Goal: Task Accomplishment & Management: Complete application form

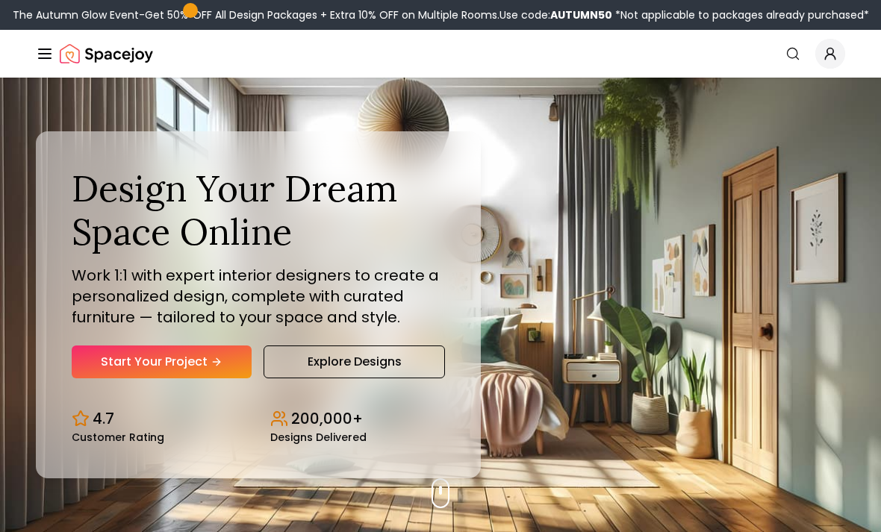
click at [126, 375] on link "Start Your Project" at bounding box center [162, 362] width 180 height 33
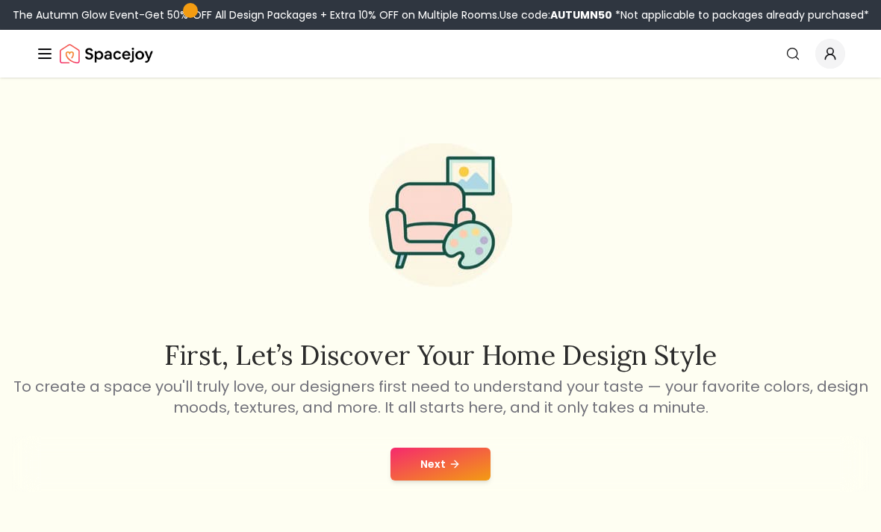
click at [423, 465] on button "Next" at bounding box center [440, 464] width 100 height 33
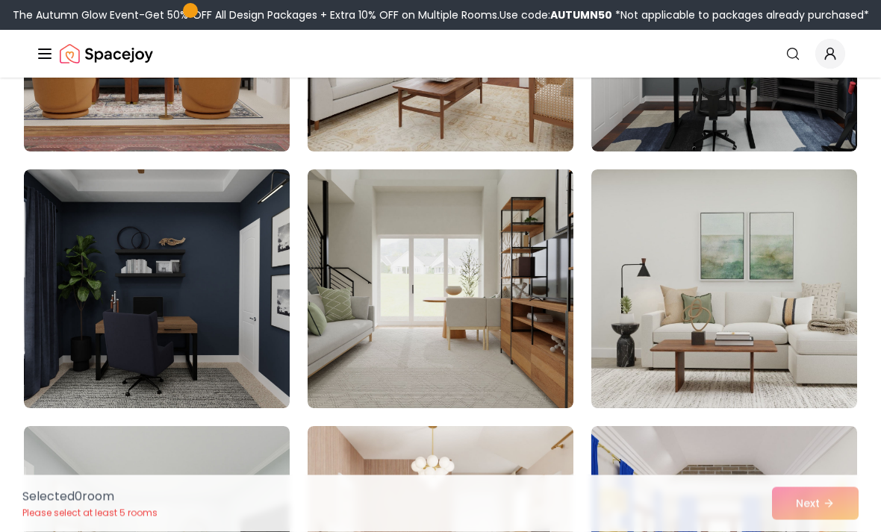
scroll to position [290, 0]
click at [382, 324] on img at bounding box center [441, 288] width 266 height 239
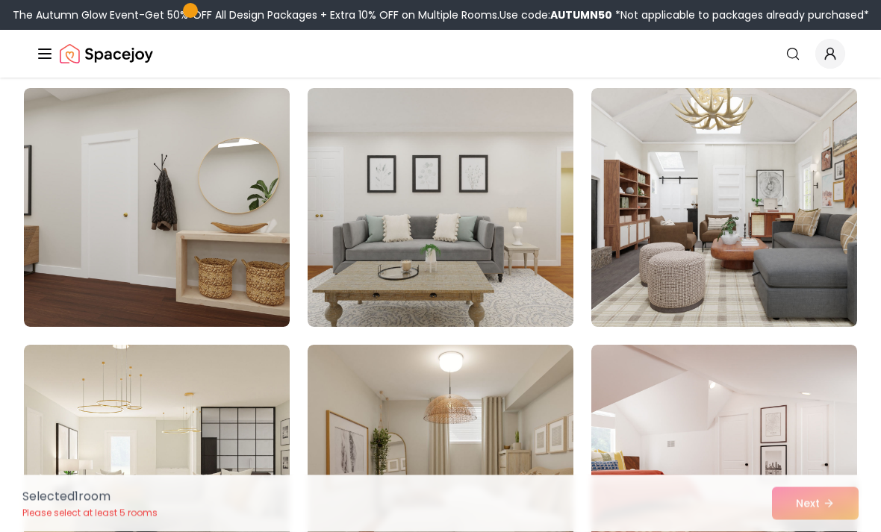
scroll to position [886, 0]
click at [645, 193] on img at bounding box center [724, 207] width 266 height 239
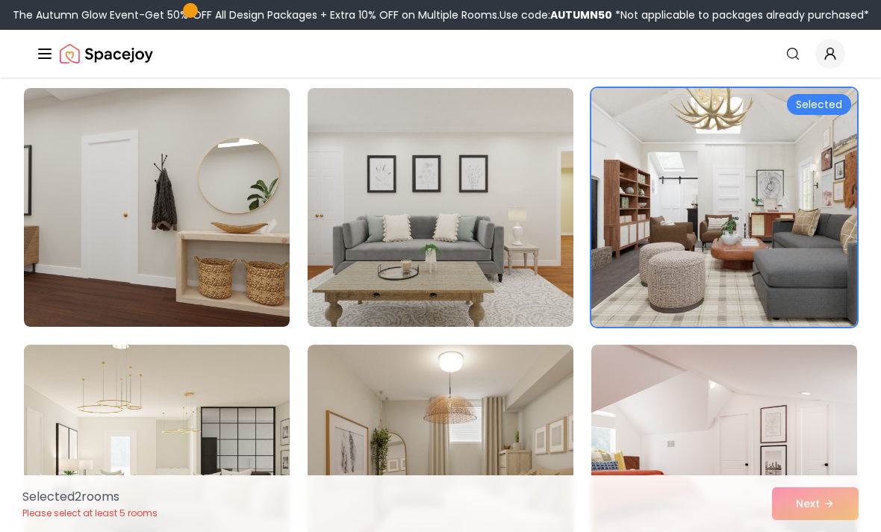
click at [819, 532] on div "Selected 2 room s Please select at least 5 rooms Next" at bounding box center [440, 504] width 860 height 57
click at [795, 532] on div "Selected 2 room s Please select at least 5 rooms Next" at bounding box center [440, 504] width 860 height 57
click at [803, 532] on div "Selected 2 room s Please select at least 5 rooms Next" at bounding box center [440, 504] width 860 height 57
click at [797, 532] on div "Selected 2 room s Please select at least 5 rooms Next" at bounding box center [440, 504] width 860 height 57
click at [803, 532] on div "Selected 2 room s Please select at least 5 rooms Next" at bounding box center [440, 504] width 860 height 57
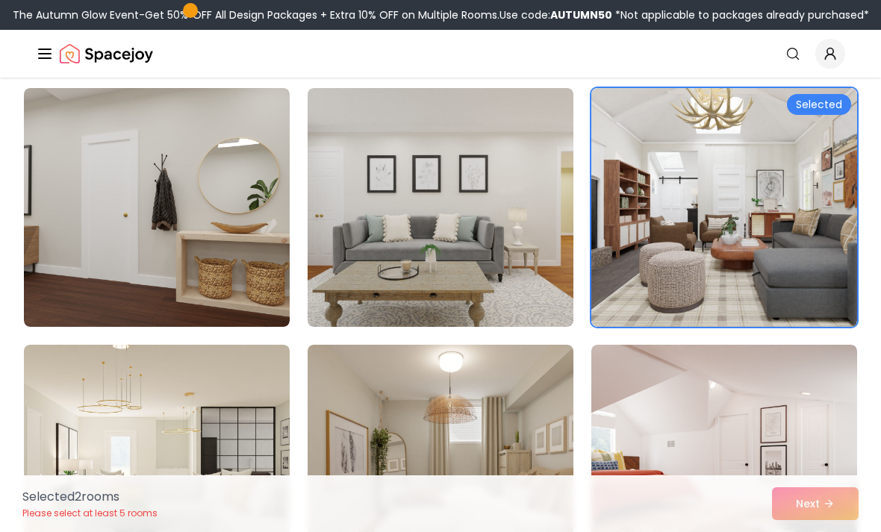
click at [800, 532] on div "Selected 2 room s Please select at least 5 rooms Next" at bounding box center [440, 504] width 860 height 57
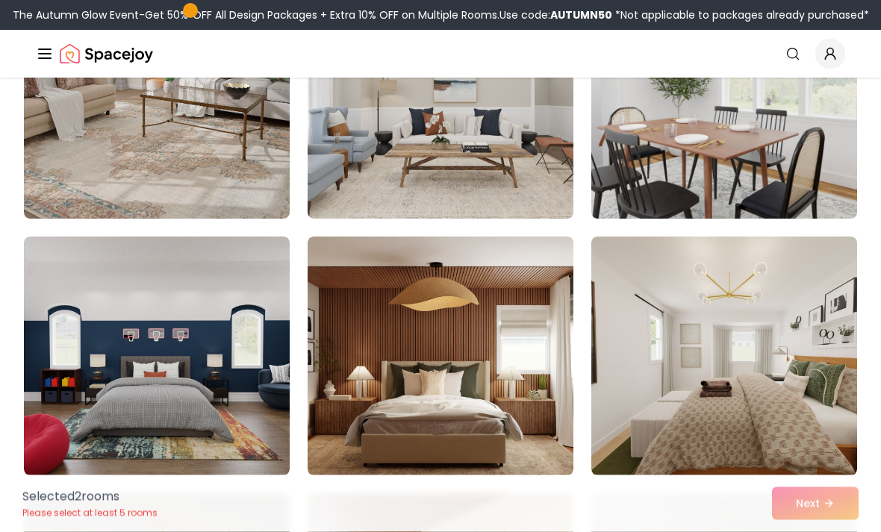
scroll to position [2021, 0]
click at [468, 365] on img at bounding box center [441, 356] width 266 height 239
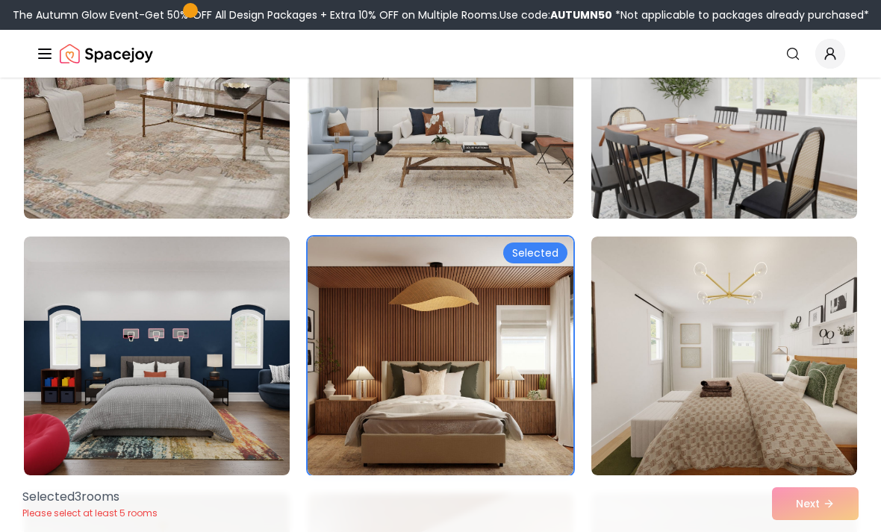
click at [408, 423] on img at bounding box center [441, 356] width 266 height 239
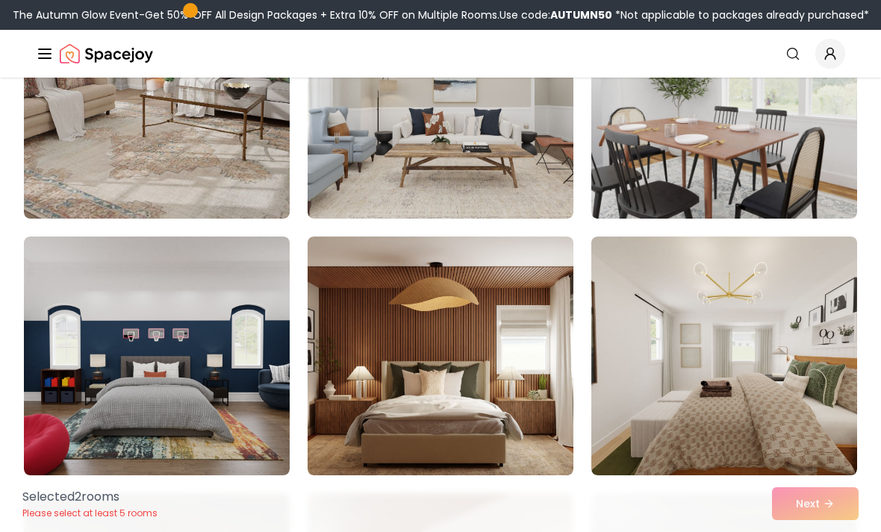
click at [80, 390] on img at bounding box center [157, 356] width 266 height 239
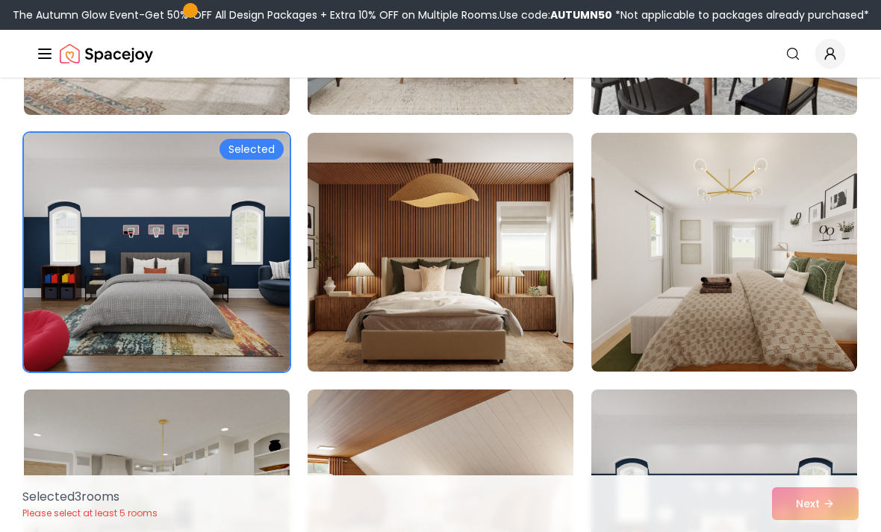
click at [664, 311] on img at bounding box center [724, 252] width 266 height 239
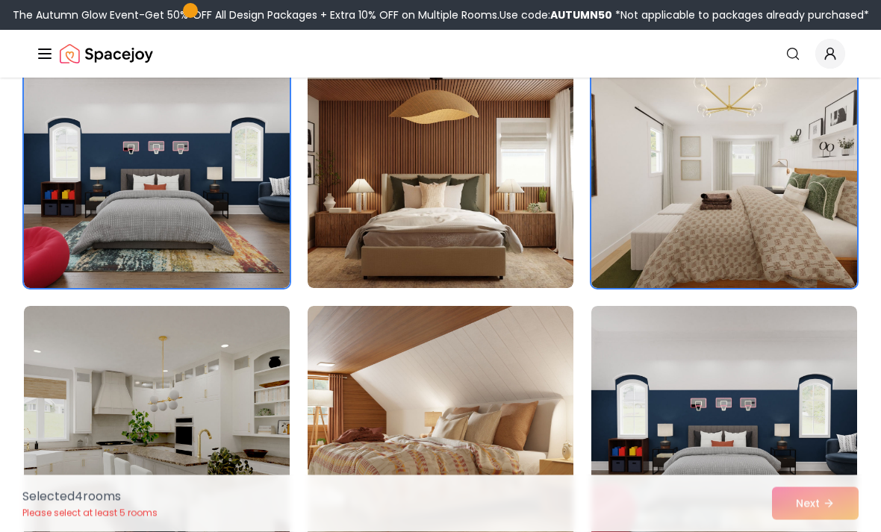
scroll to position [2209, 0]
click at [647, 452] on img at bounding box center [724, 425] width 266 height 239
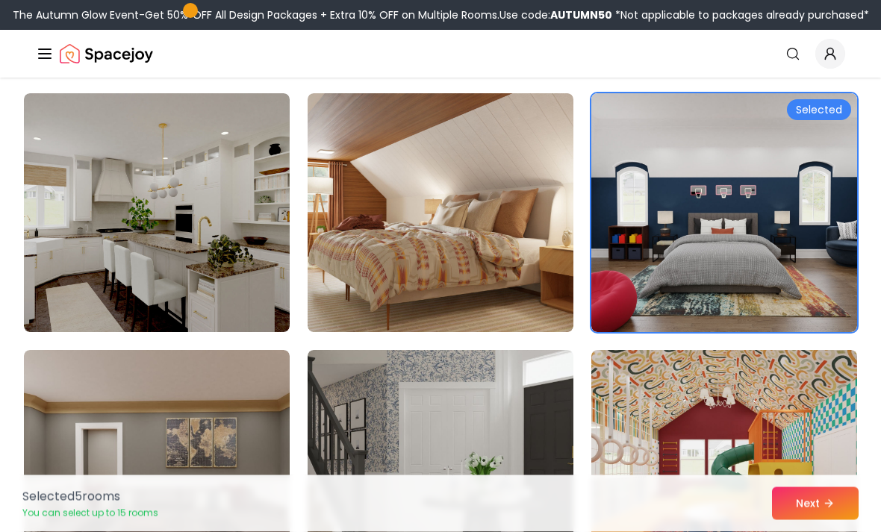
scroll to position [2422, 0]
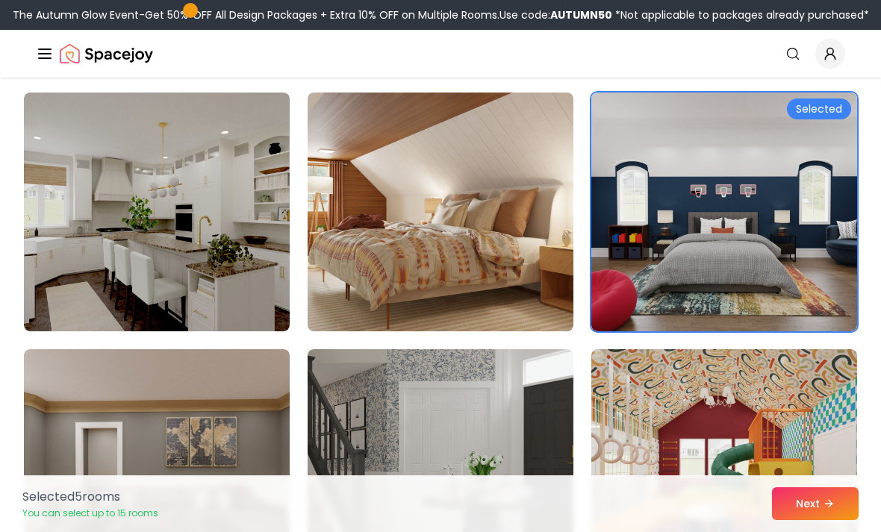
click at [69, 209] on img at bounding box center [157, 212] width 266 height 239
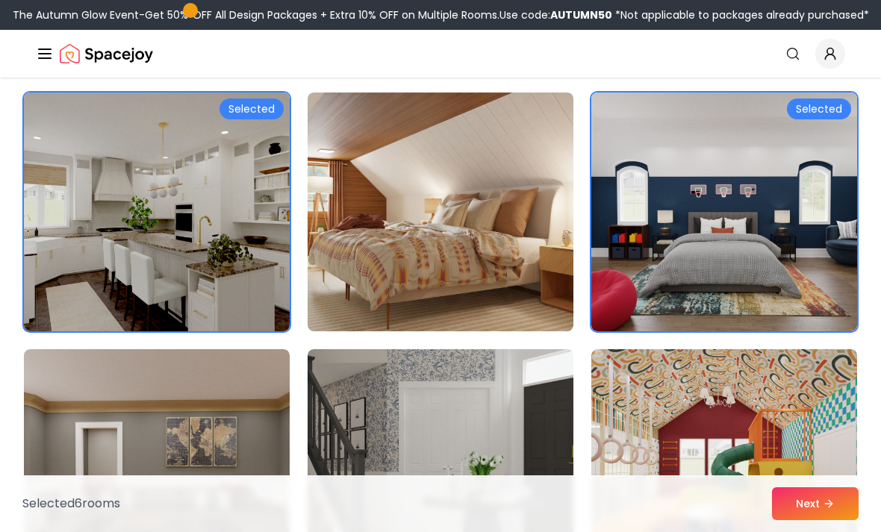
click at [806, 520] on button "Next" at bounding box center [815, 504] width 87 height 33
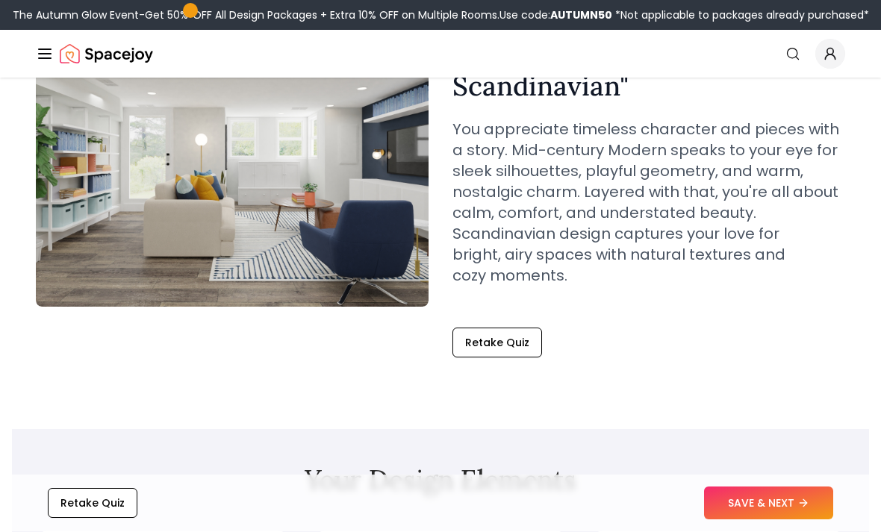
scroll to position [173, 0]
